Goal: Task Accomplishment & Management: Use online tool/utility

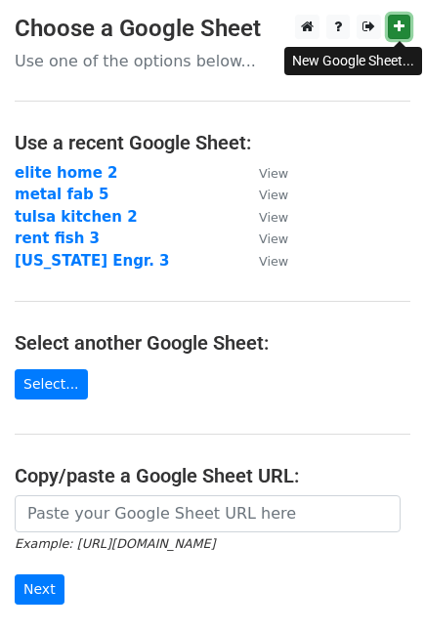
click at [400, 26] on icon at bounding box center [399, 27] width 11 height 14
click at [401, 25] on icon at bounding box center [399, 27] width 11 height 14
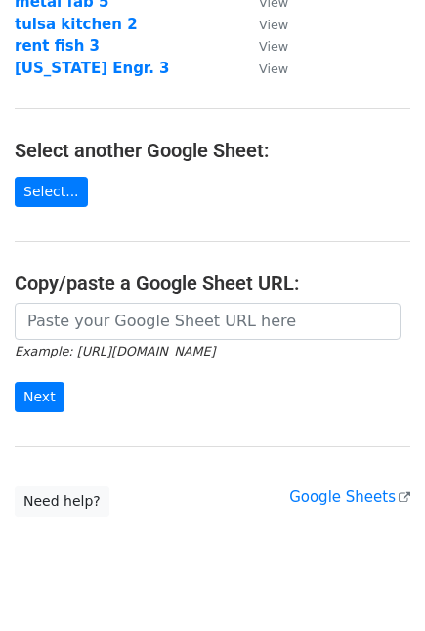
scroll to position [195, 0]
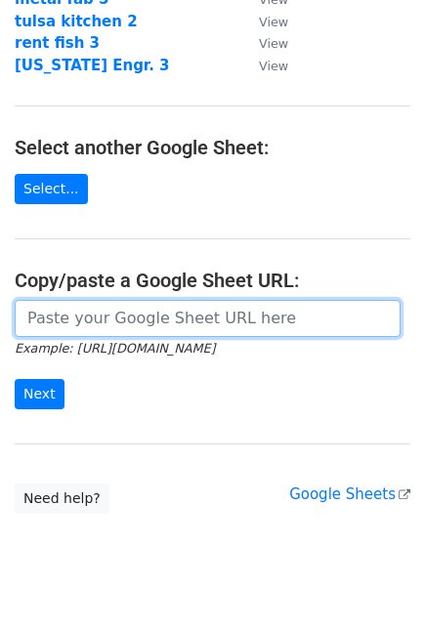
click at [257, 310] on input "url" at bounding box center [208, 318] width 386 height 37
paste input "[URL][DOMAIN_NAME]"
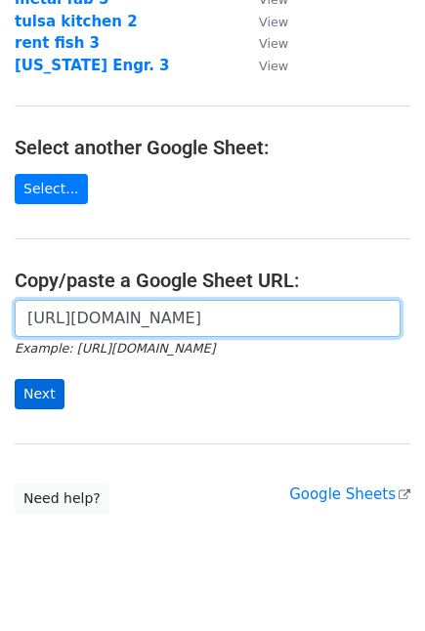
type input "[URL][DOMAIN_NAME]"
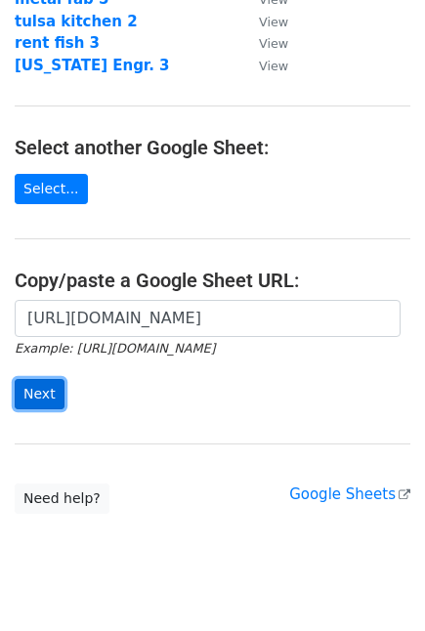
click at [39, 396] on input "Next" at bounding box center [40, 394] width 50 height 30
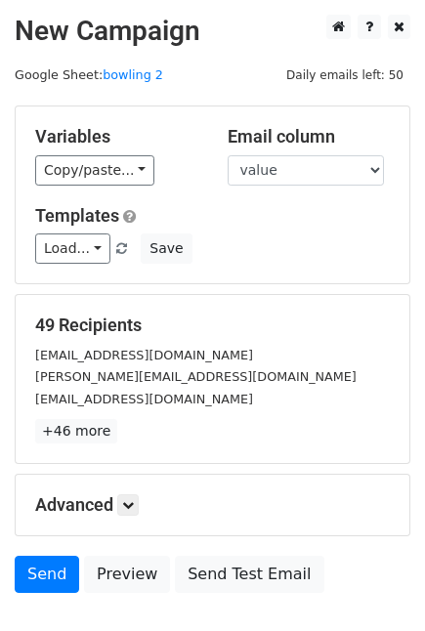
scroll to position [129, 0]
